Goal: Check status: Check status

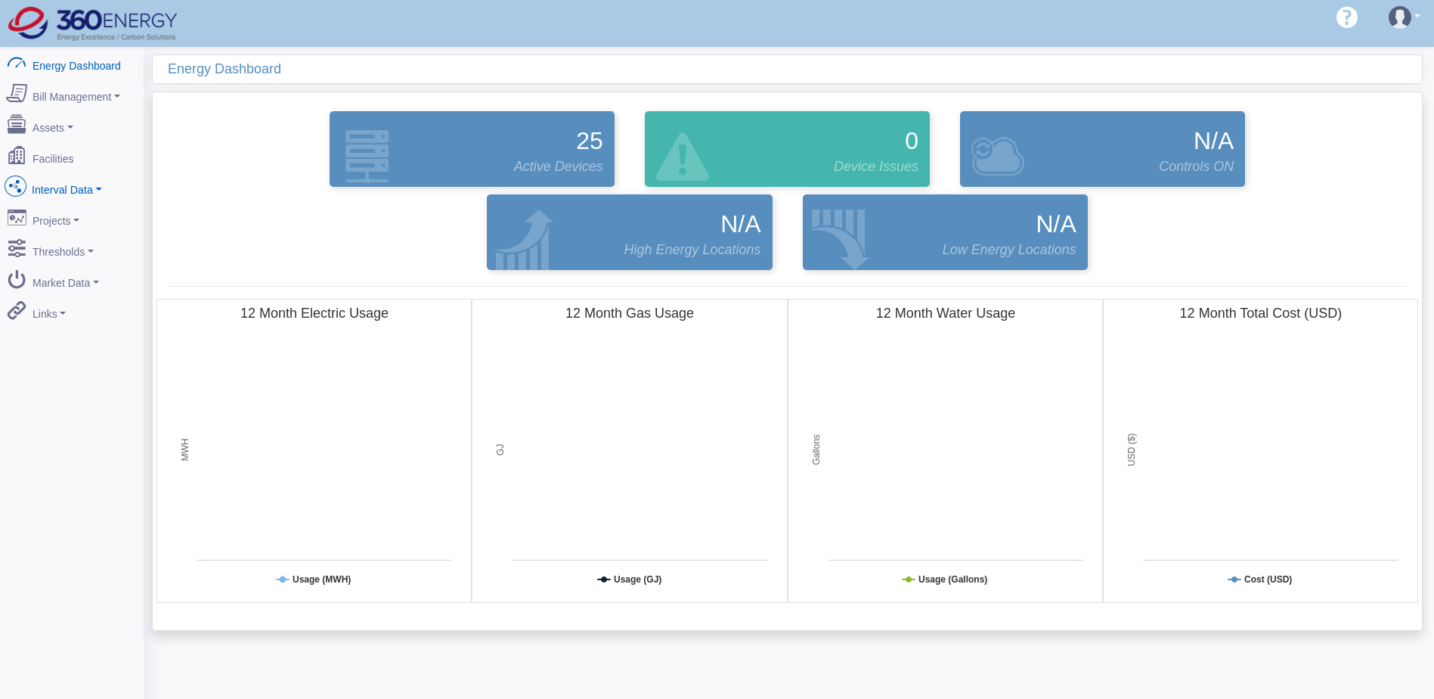
click at [95, 179] on link "Interval Data" at bounding box center [71, 187] width 147 height 32
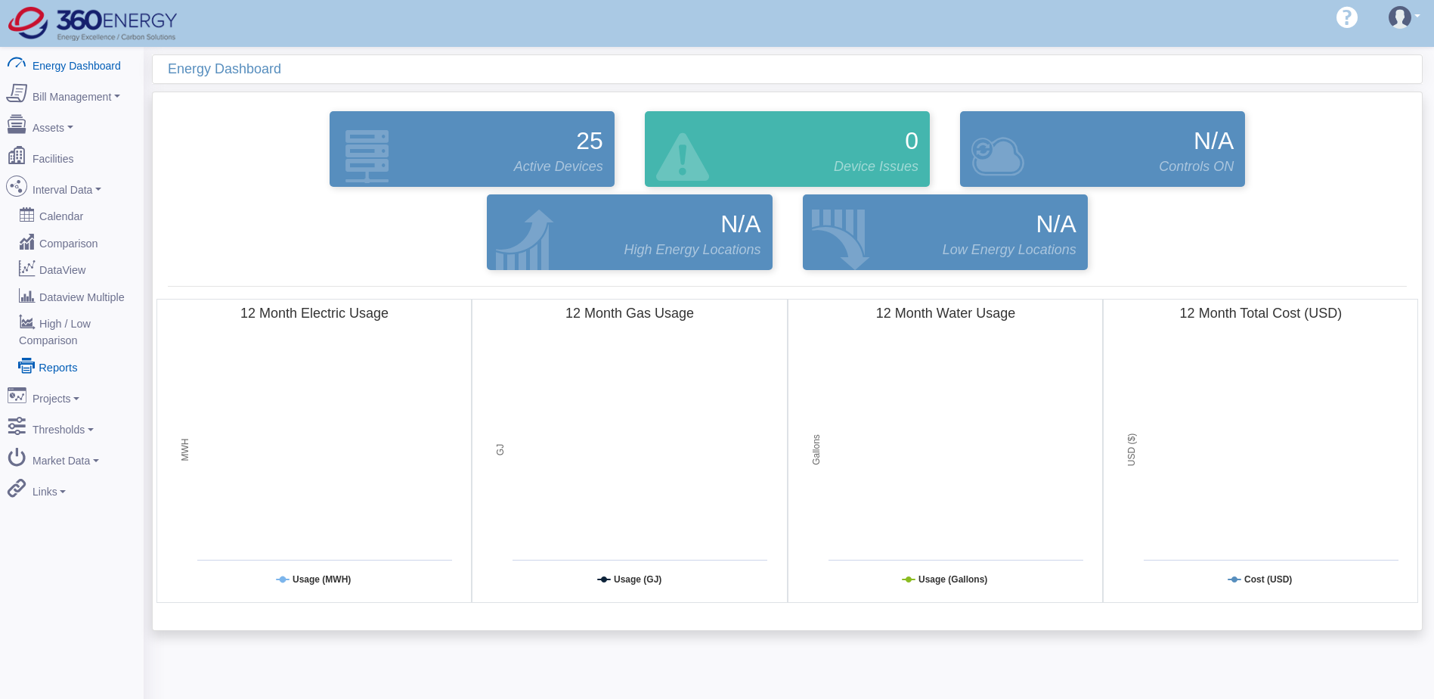
click at [51, 352] on link "Reports" at bounding box center [71, 365] width 147 height 27
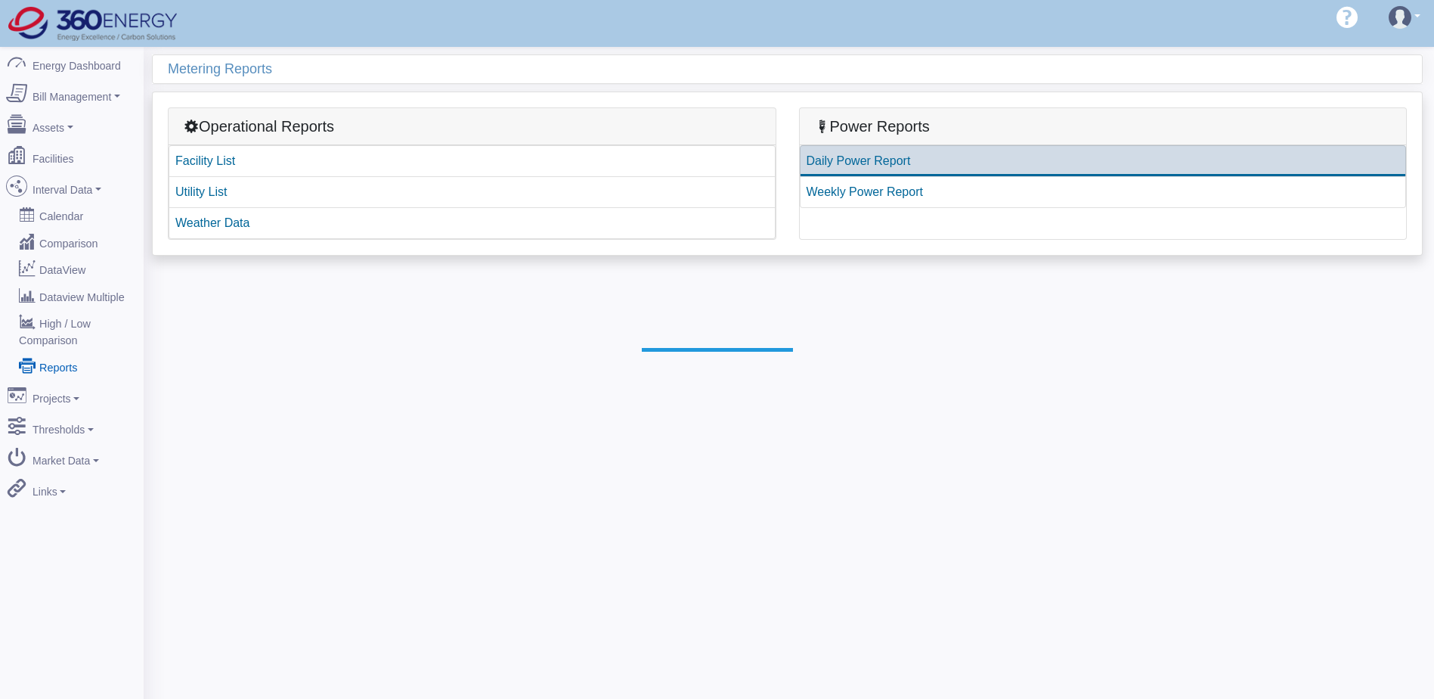
click at [875, 157] on link "Daily Power Report" at bounding box center [1103, 161] width 607 height 32
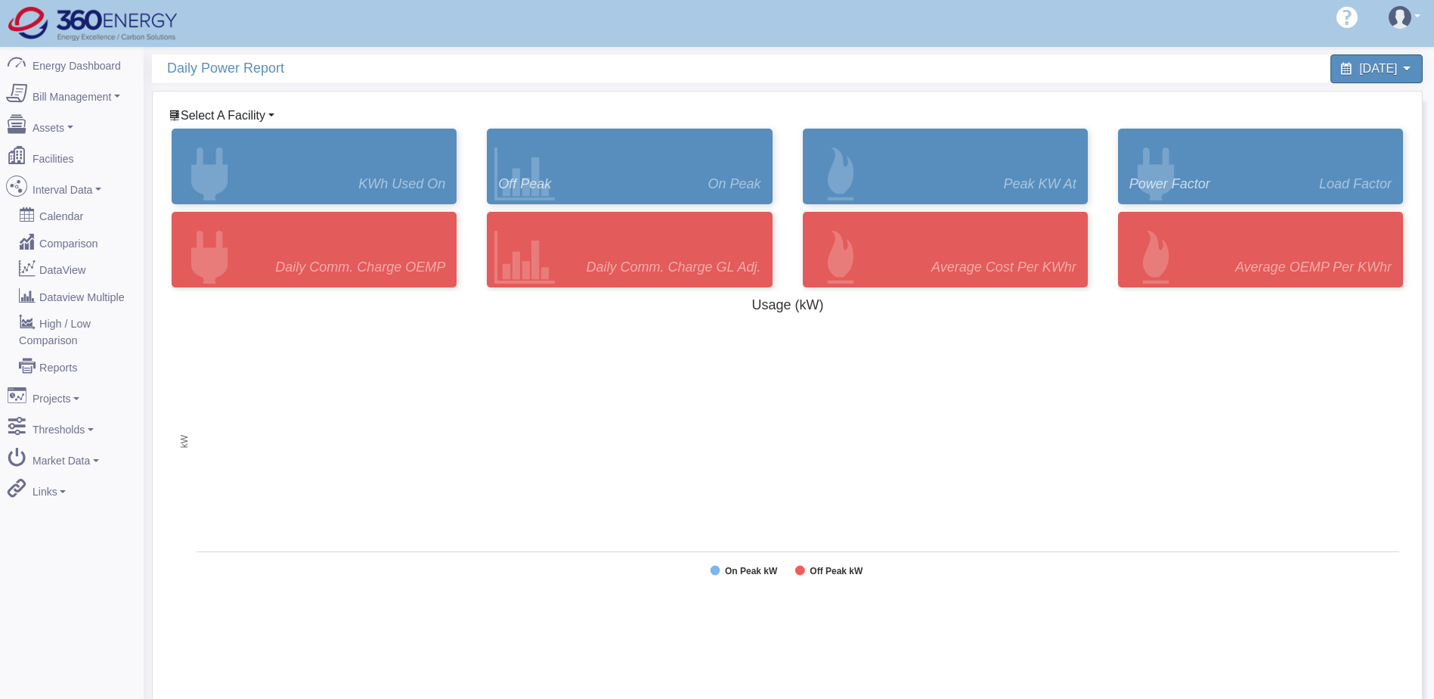
click at [252, 109] on span "Select A Facility" at bounding box center [223, 115] width 85 height 13
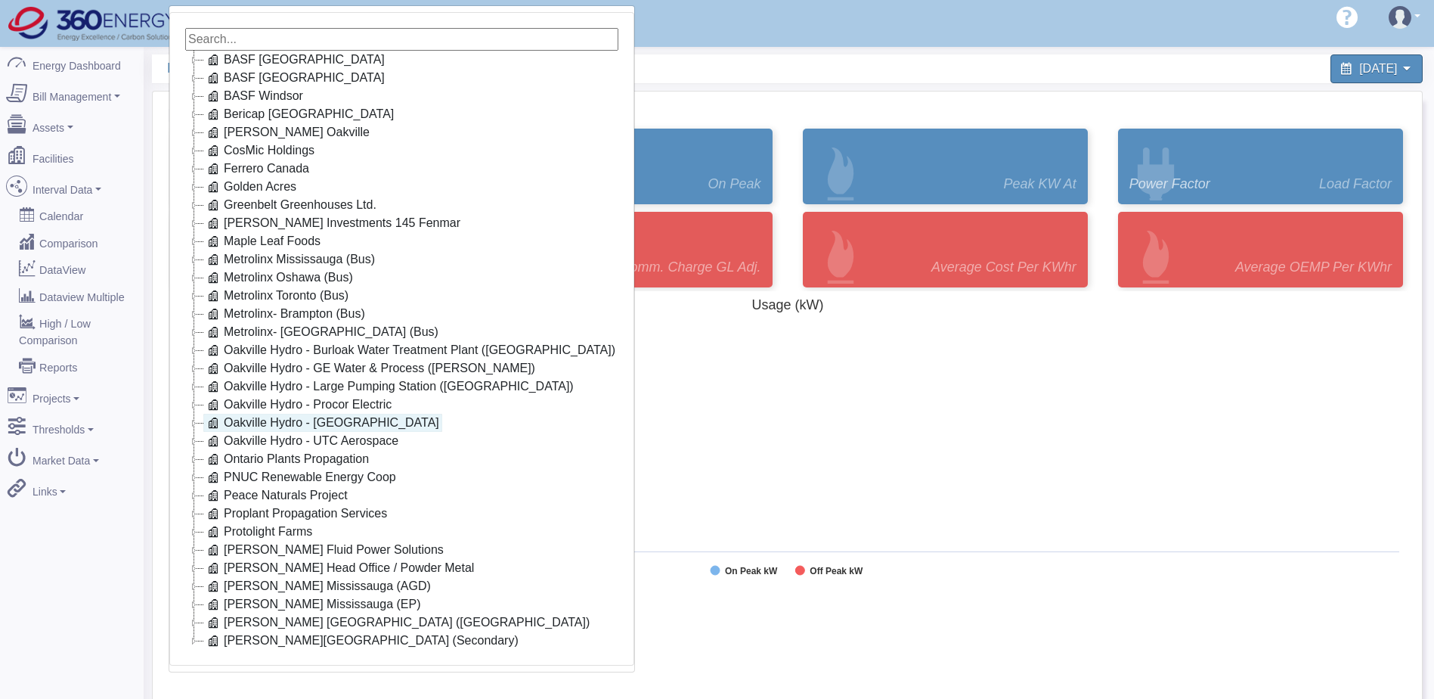
click at [299, 426] on link "Oakville Hydro - Ropak" at bounding box center [322, 423] width 239 height 18
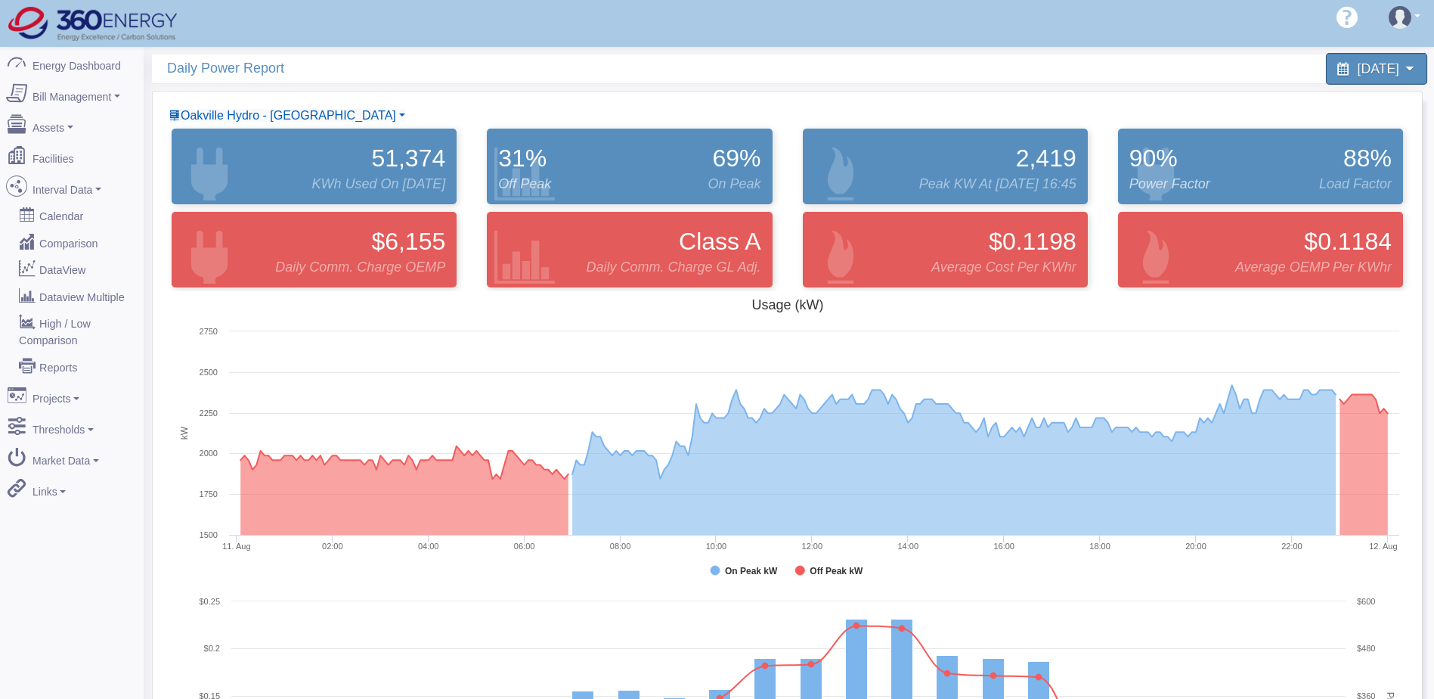
click at [1405, 73] on div "August 11, 2025" at bounding box center [1376, 69] width 101 height 32
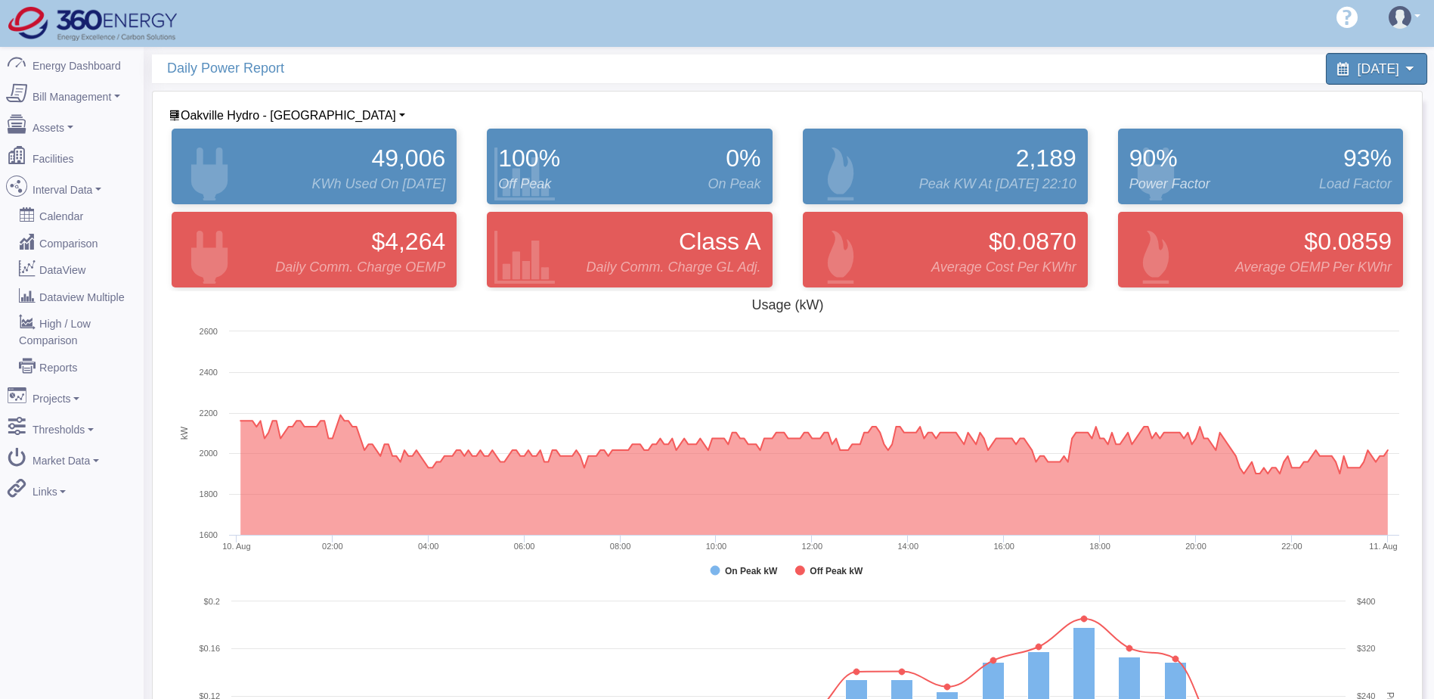
click at [1407, 70] on icon at bounding box center [1410, 68] width 14 height 14
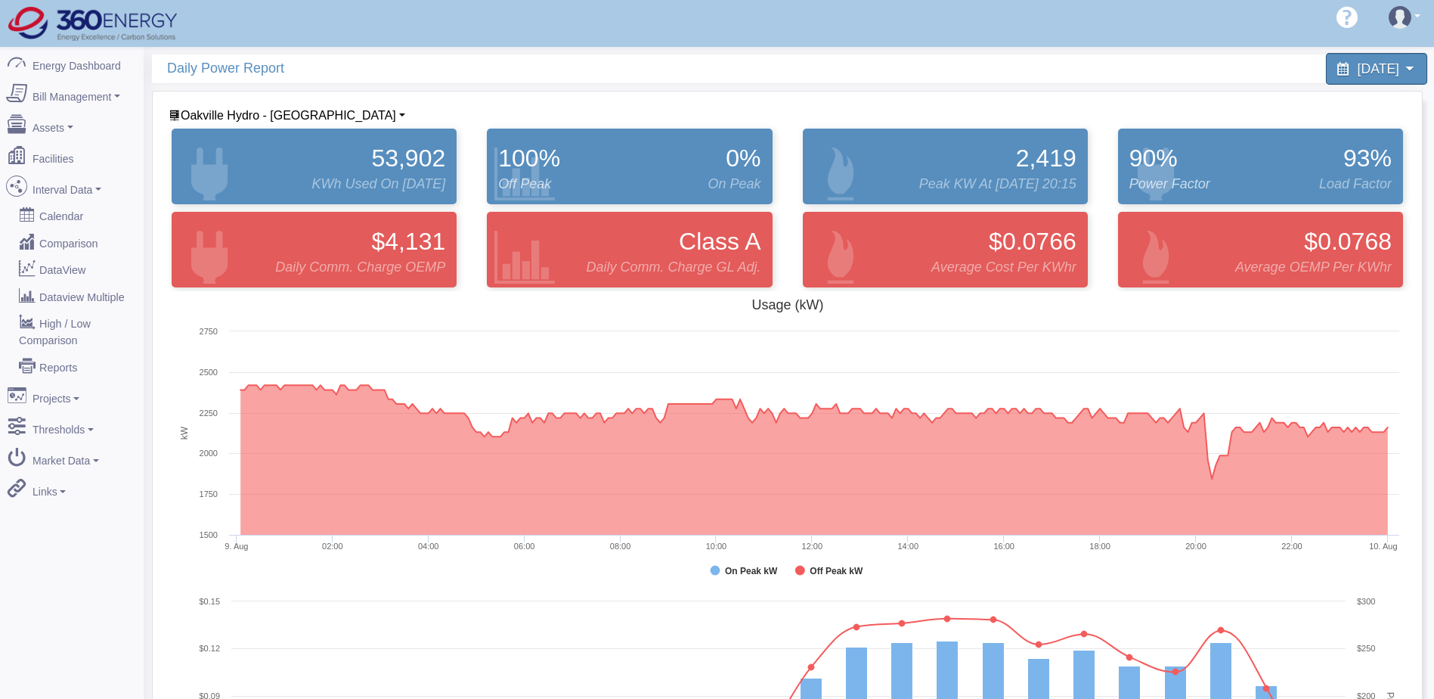
click at [1371, 71] on span "August 9, 2025" at bounding box center [1379, 68] width 42 height 14
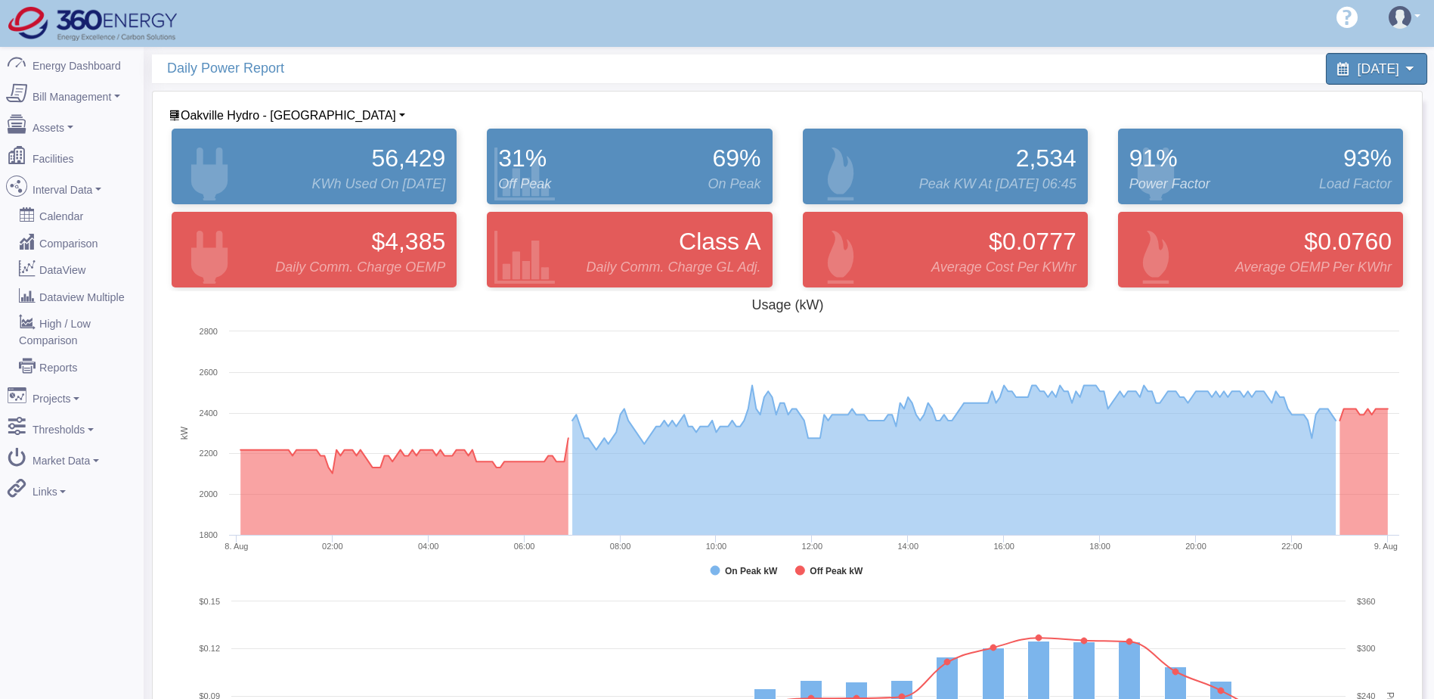
click at [1384, 70] on span "August 8, 2025" at bounding box center [1379, 68] width 42 height 14
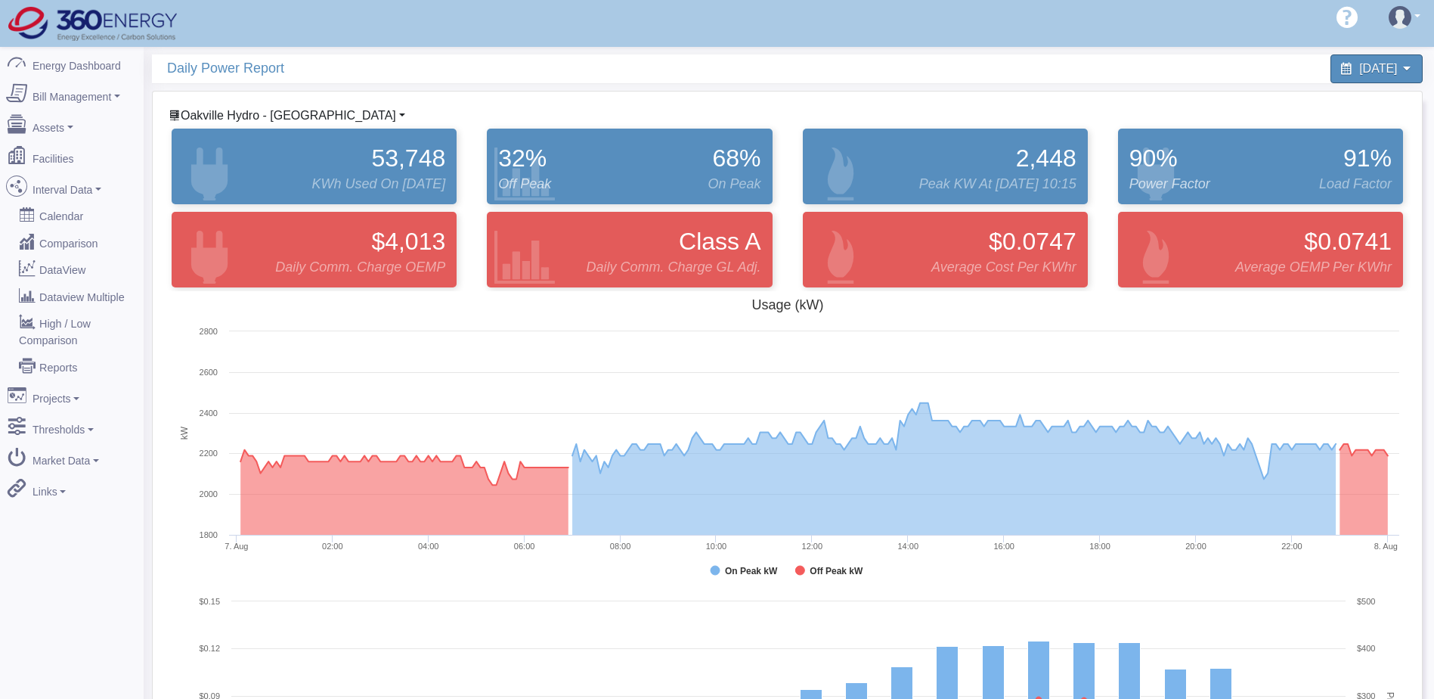
click at [284, 114] on span "Oakville Hydro - Ropak" at bounding box center [289, 115] width 216 height 13
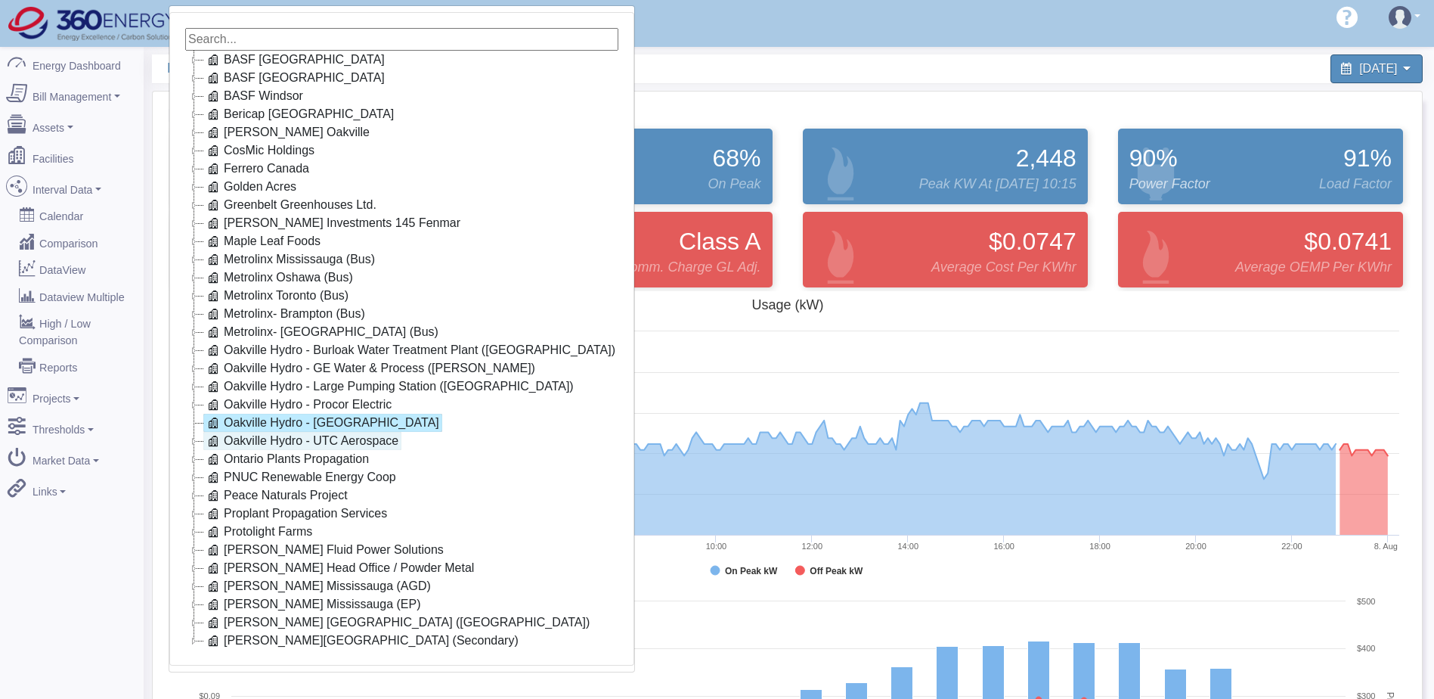
click at [340, 442] on link "Oakville Hydro - UTC Aerospace" at bounding box center [302, 441] width 198 height 18
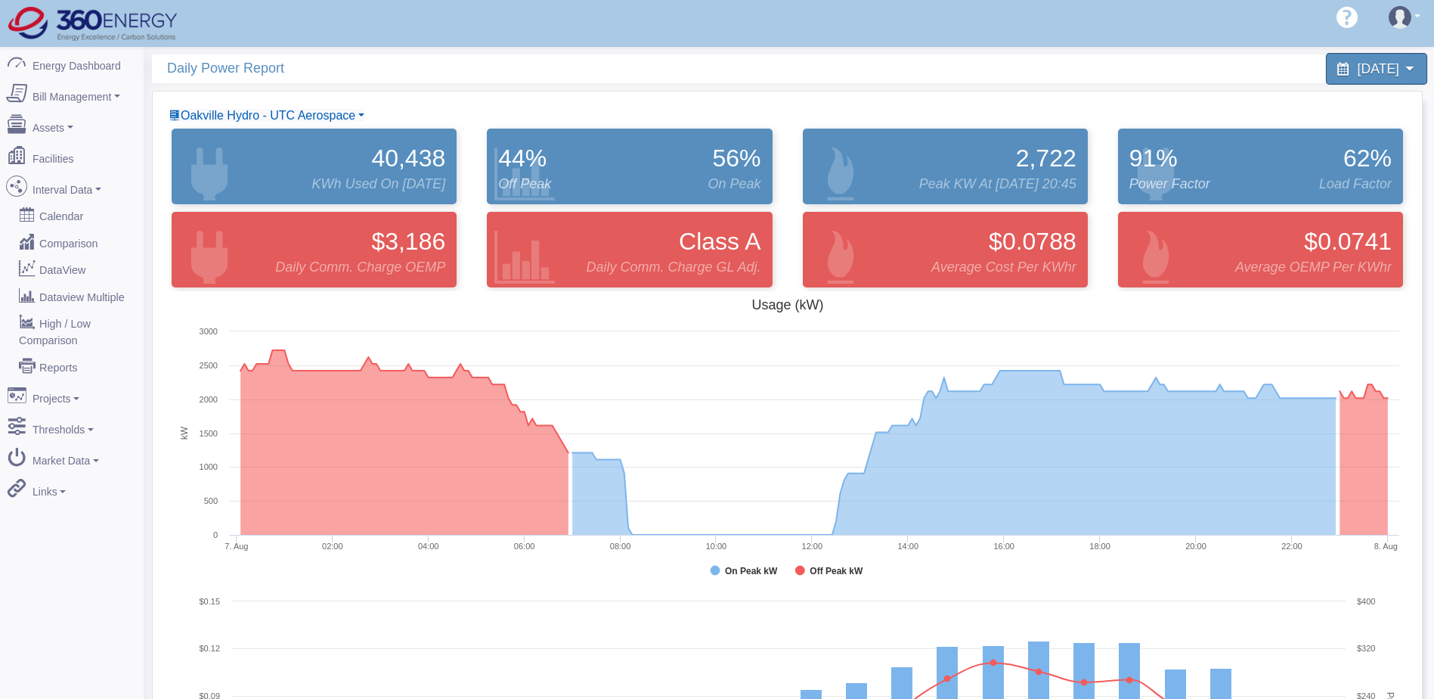
click at [1392, 71] on span "August 7, 2025" at bounding box center [1379, 68] width 42 height 14
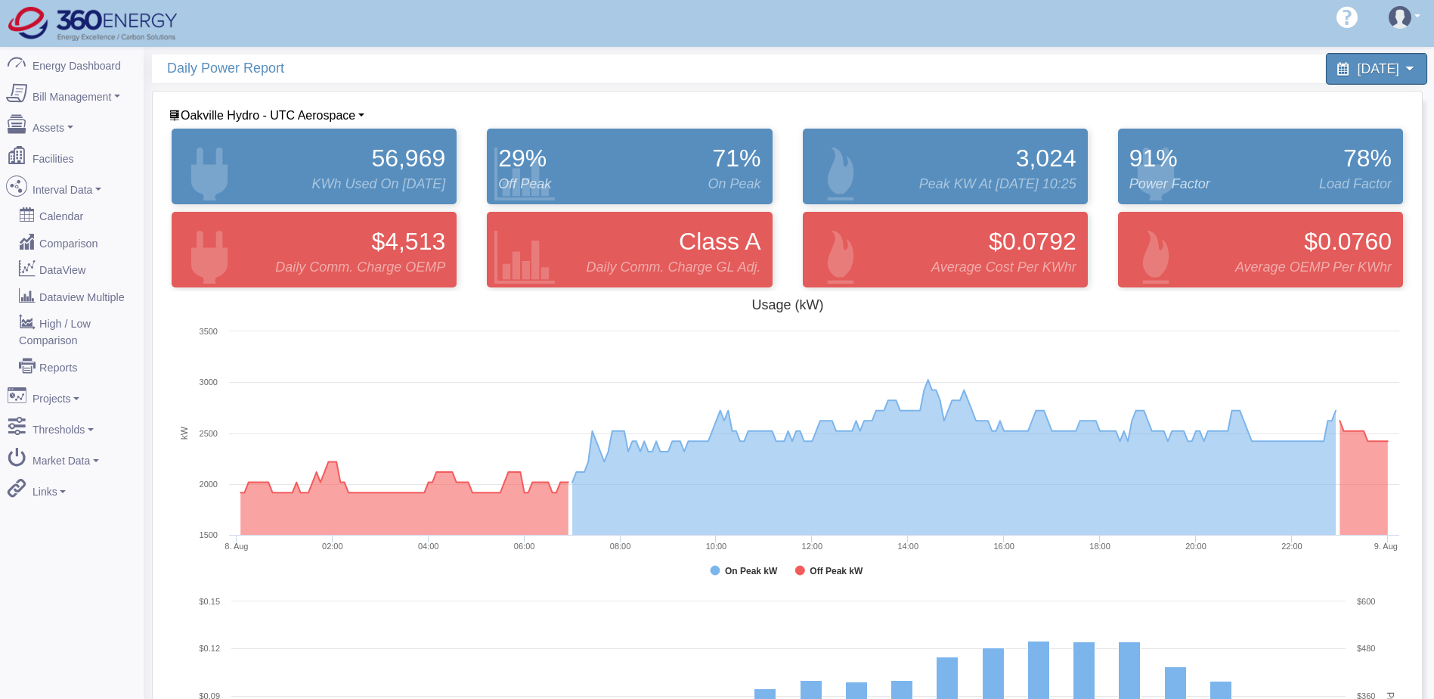
click at [1413, 70] on icon at bounding box center [1410, 68] width 14 height 14
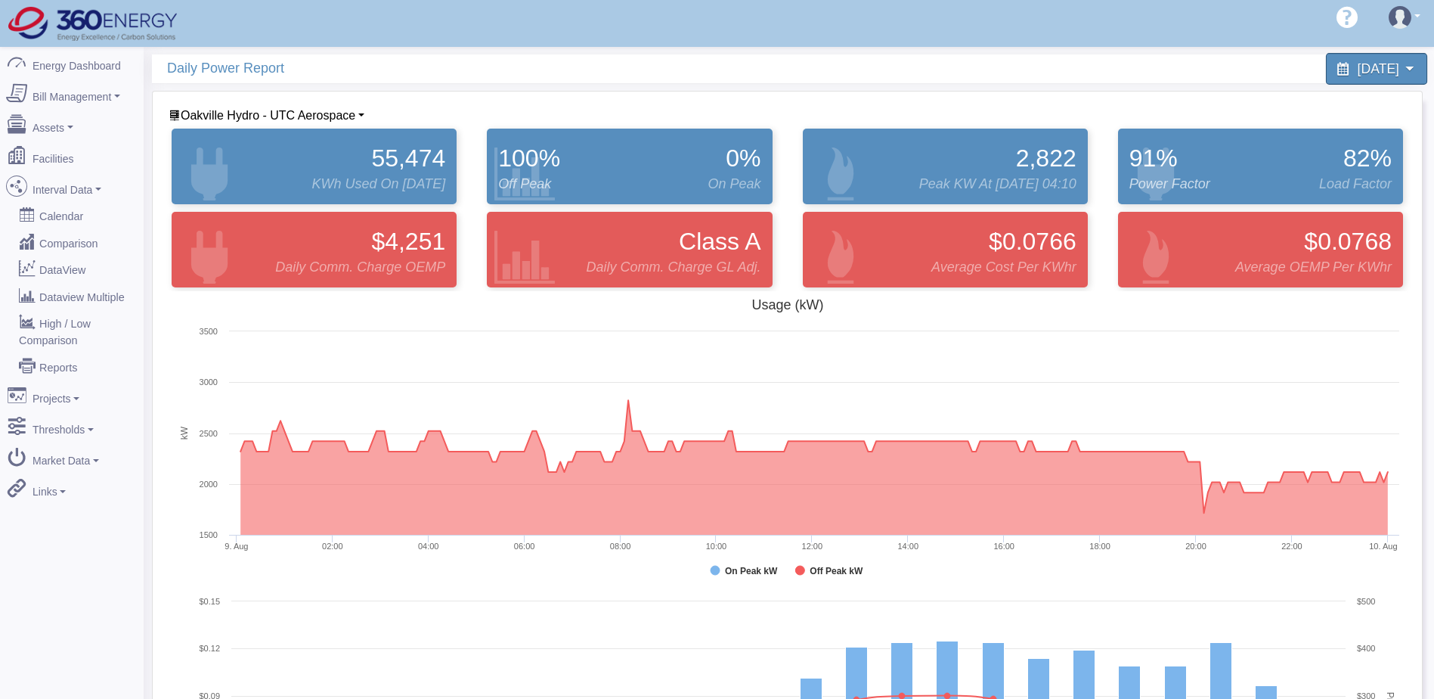
click at [1396, 78] on div "August 9, 2025" at bounding box center [1376, 69] width 101 height 32
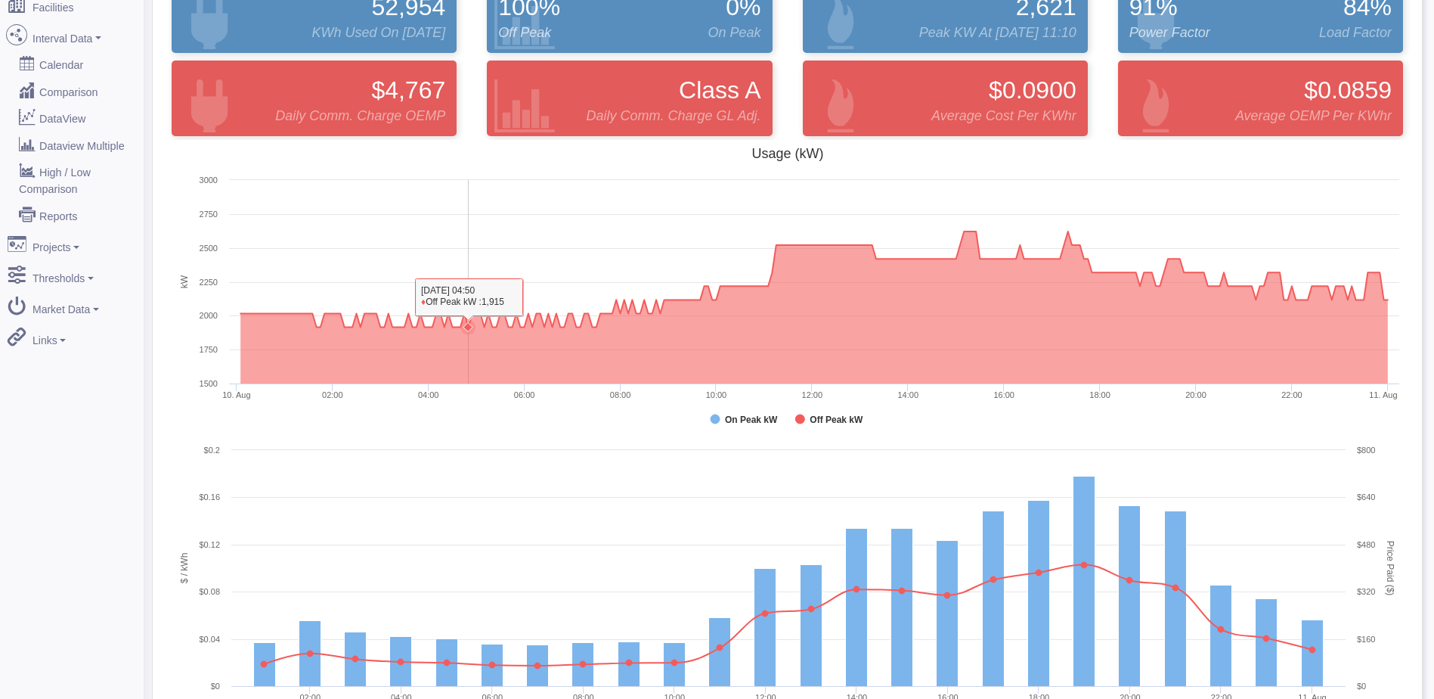
scroll to position [227, 0]
